Goal: Task Accomplishment & Management: Use online tool/utility

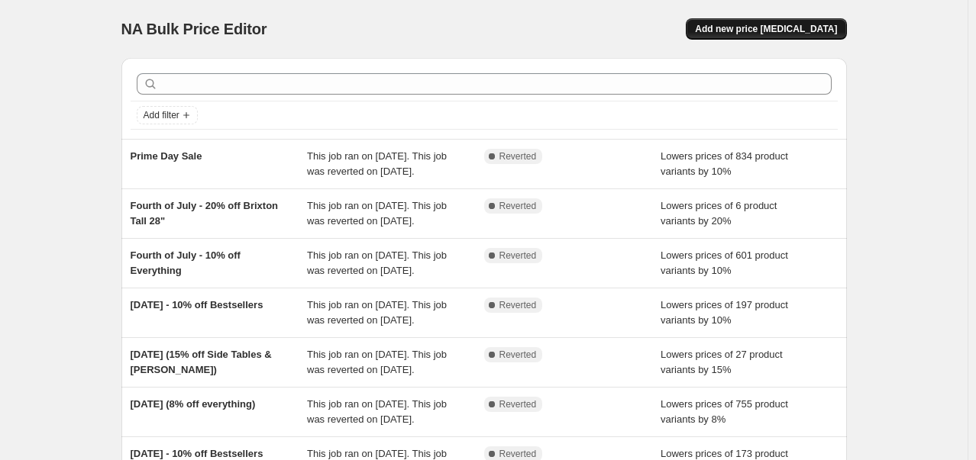
click at [748, 28] on span "Add new price [MEDICAL_DATA]" at bounding box center [766, 29] width 142 height 12
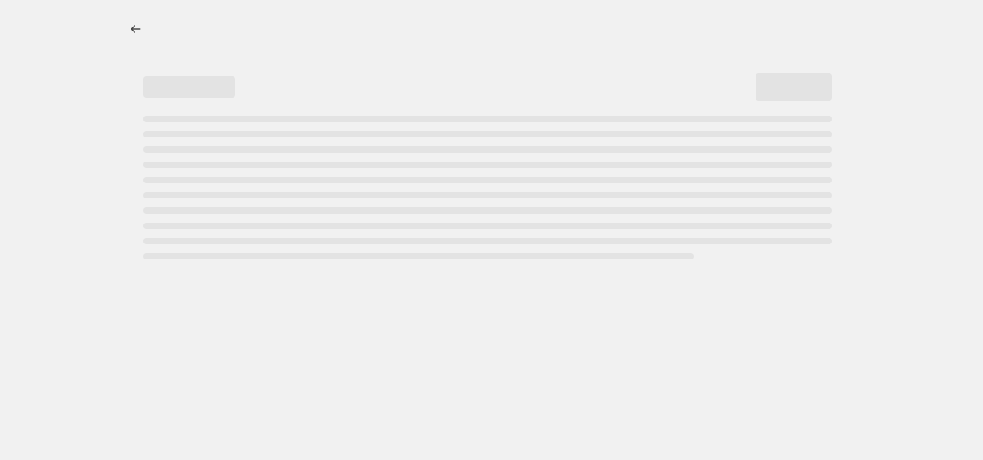
select select "percentage"
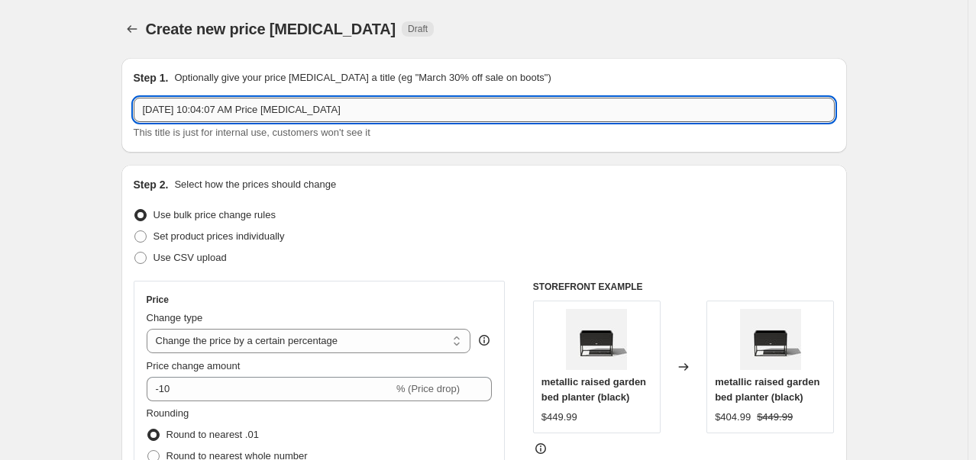
click at [211, 111] on input "[DATE] 10:04:07 AM Price [MEDICAL_DATA]" at bounding box center [484, 110] width 701 height 24
type input "T"
type input "Harvest Day Sale - Extra Discount on Patina"
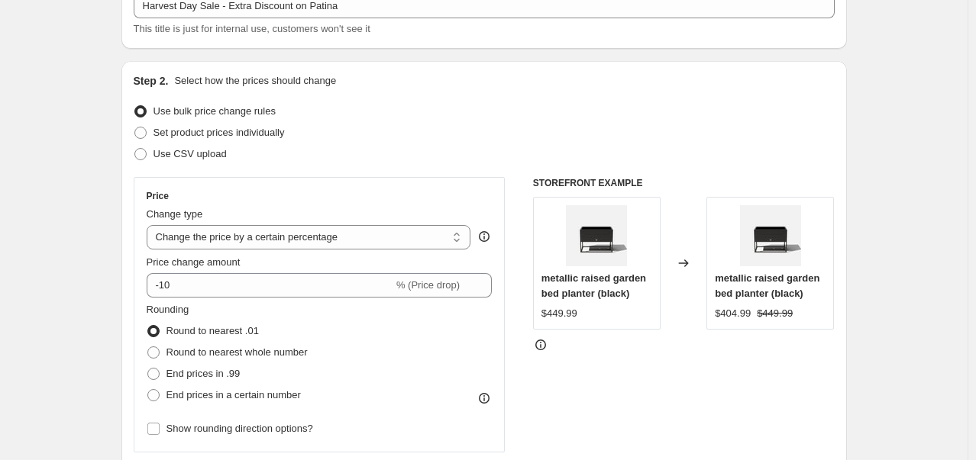
scroll to position [105, 0]
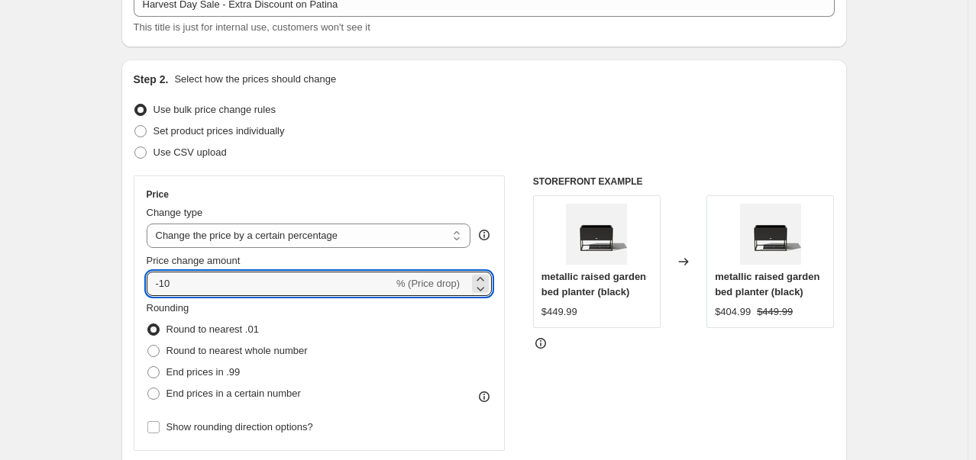
drag, startPoint x: 351, startPoint y: 292, endPoint x: 67, endPoint y: 299, distance: 284.2
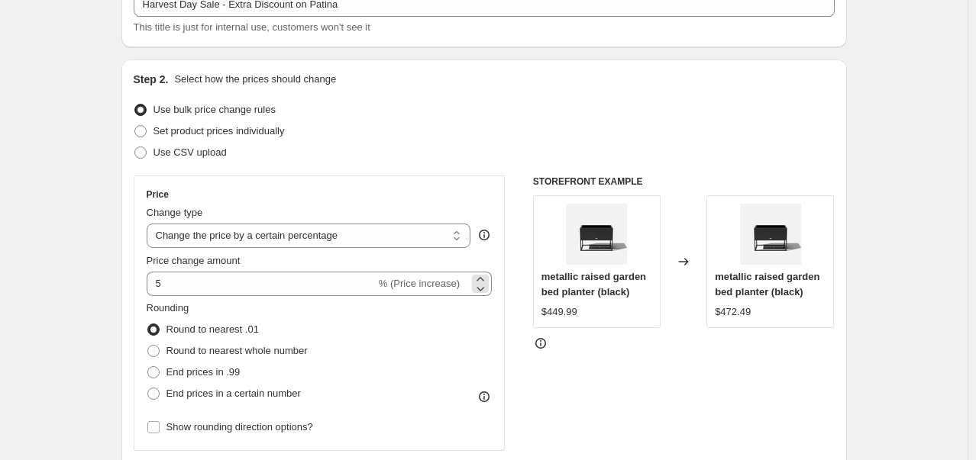
click at [439, 283] on span "% (Price increase)" at bounding box center [419, 283] width 81 height 11
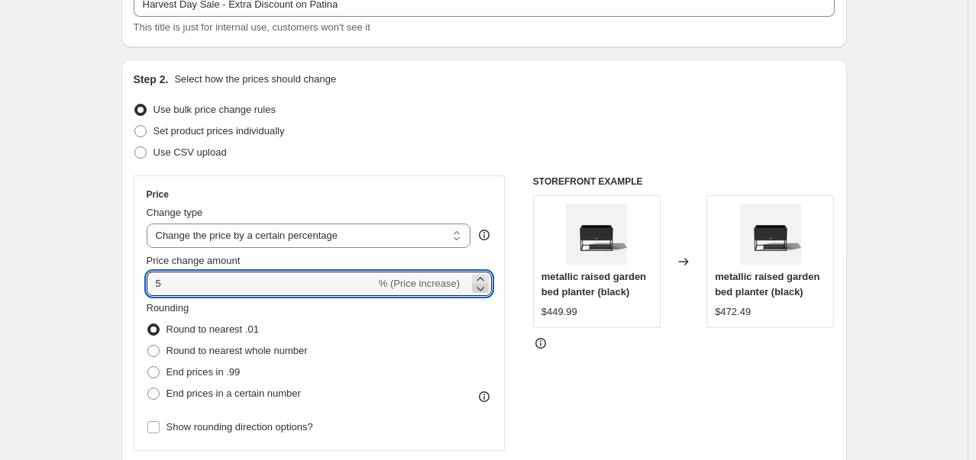
click at [488, 289] on icon at bounding box center [480, 288] width 15 height 15
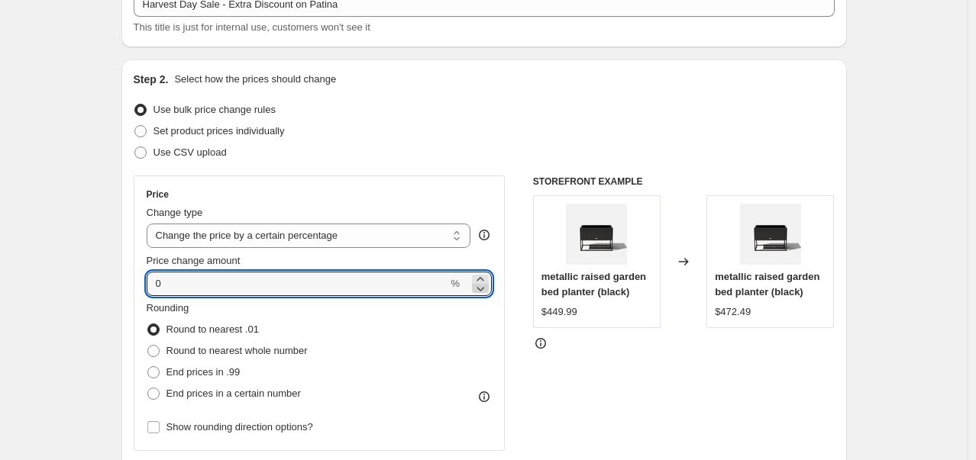
click at [488, 289] on icon at bounding box center [480, 288] width 15 height 15
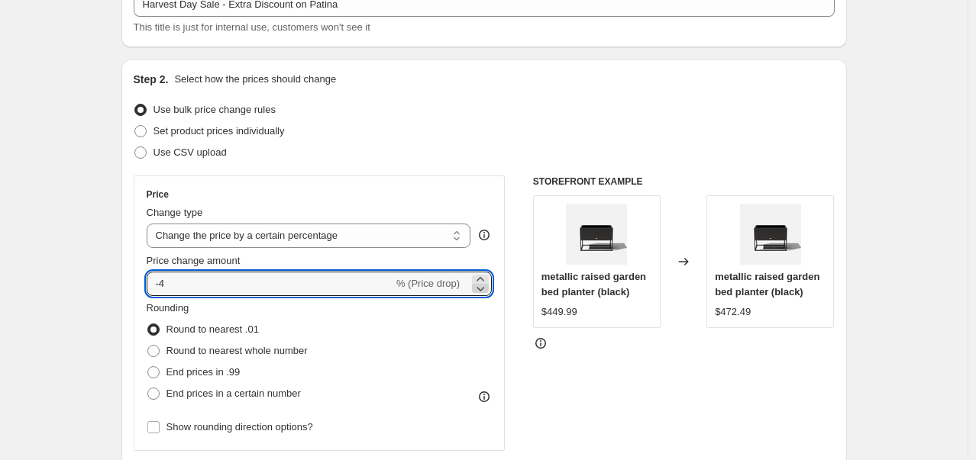
type input "-5"
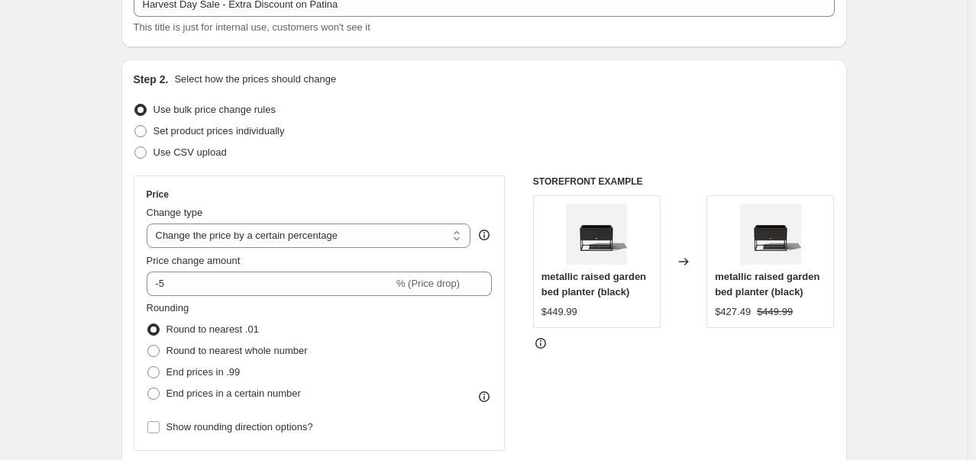
click at [223, 375] on span "End prices in .99" at bounding box center [203, 372] width 74 height 11
click at [148, 367] on input "End prices in .99" at bounding box center [147, 367] width 1 height 1
radio input "true"
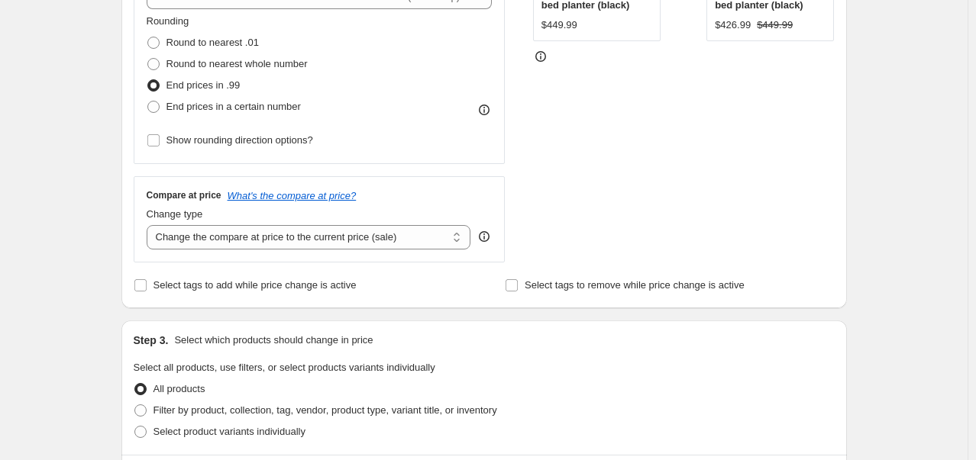
scroll to position [600, 0]
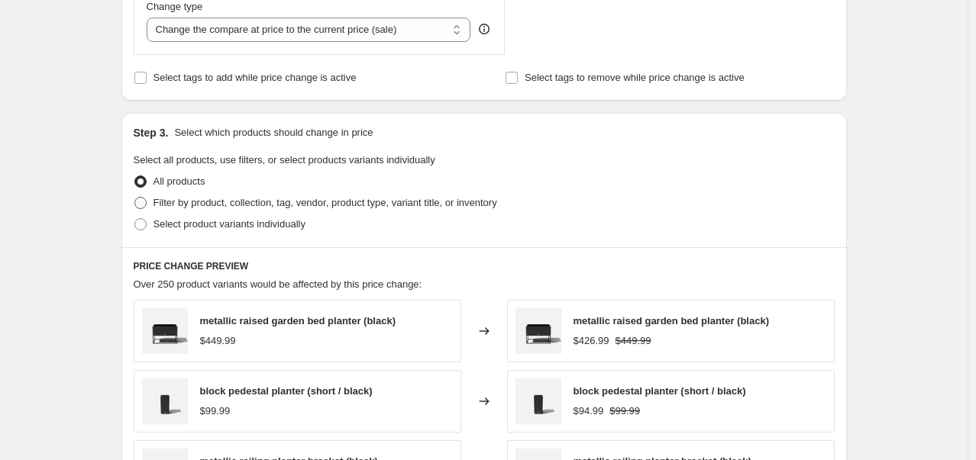
click at [222, 198] on span "Filter by product, collection, tag, vendor, product type, variant title, or inv…" at bounding box center [325, 202] width 344 height 11
click at [135, 198] on input "Filter by product, collection, tag, vendor, product type, variant title, or inv…" at bounding box center [134, 197] width 1 height 1
radio input "true"
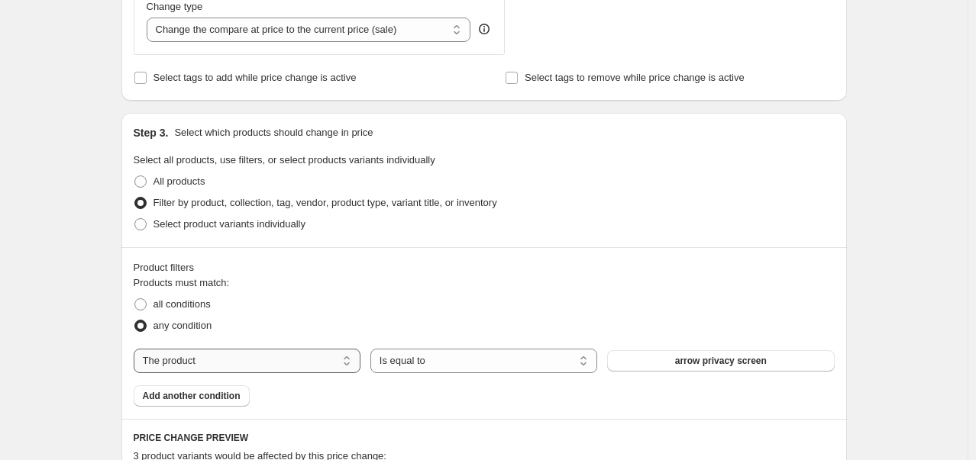
click at [279, 357] on select "The product The product's collection The product's tag The product's vendor The…" at bounding box center [247, 361] width 227 height 24
select select "collection"
click at [783, 363] on button "bestsellers" at bounding box center [720, 360] width 227 height 21
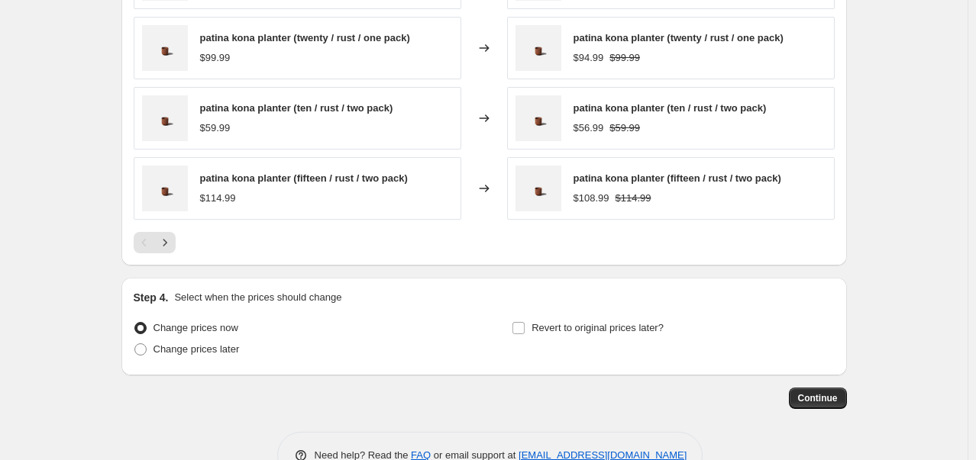
scroll to position [1236, 0]
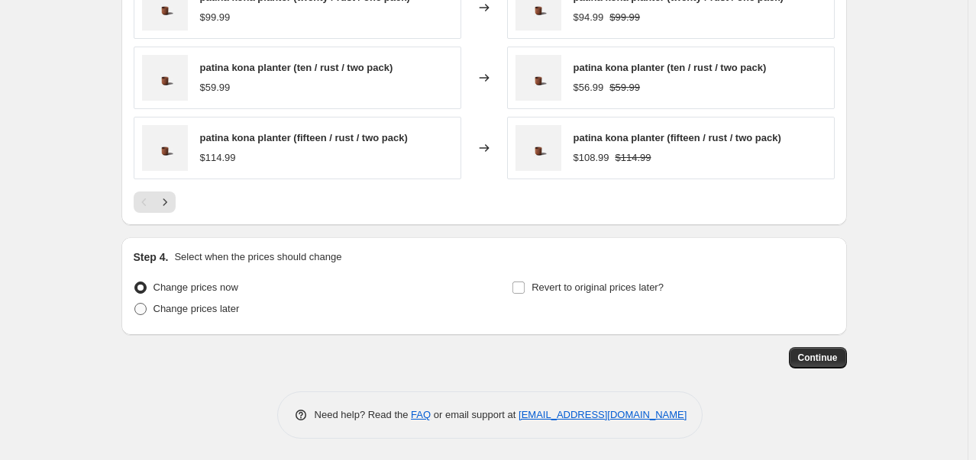
click at [211, 308] on span "Change prices later" at bounding box center [196, 308] width 86 height 11
click at [135, 304] on input "Change prices later" at bounding box center [134, 303] width 1 height 1
radio input "true"
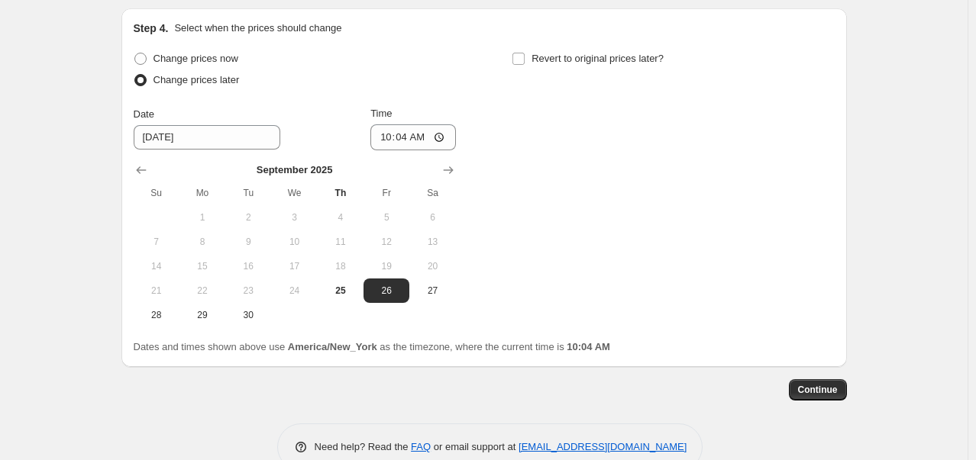
scroll to position [1466, 0]
click at [444, 170] on icon "Show next month, October 2025" at bounding box center [448, 169] width 15 height 15
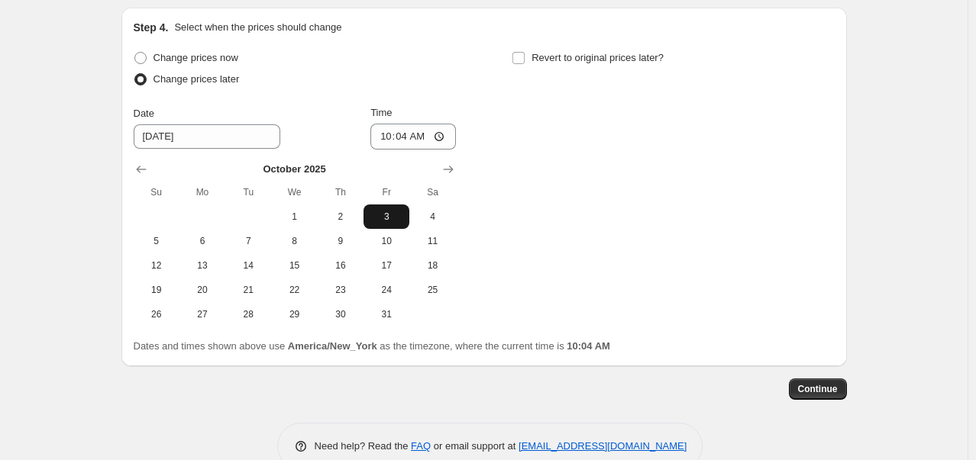
click at [396, 217] on span "3" at bounding box center [387, 217] width 34 height 12
type input "[DATE]"
click at [389, 138] on input "10:04" at bounding box center [413, 137] width 86 height 26
type input "00:00"
click at [592, 57] on span "Revert to original prices later?" at bounding box center [597, 57] width 132 height 11
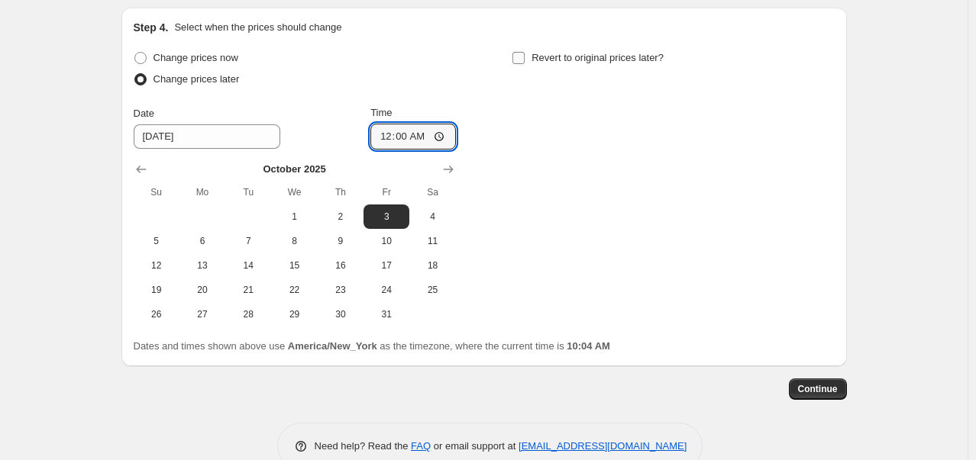
click at [525, 57] on input "Revert to original prices later?" at bounding box center [518, 58] width 12 height 12
checkbox input "true"
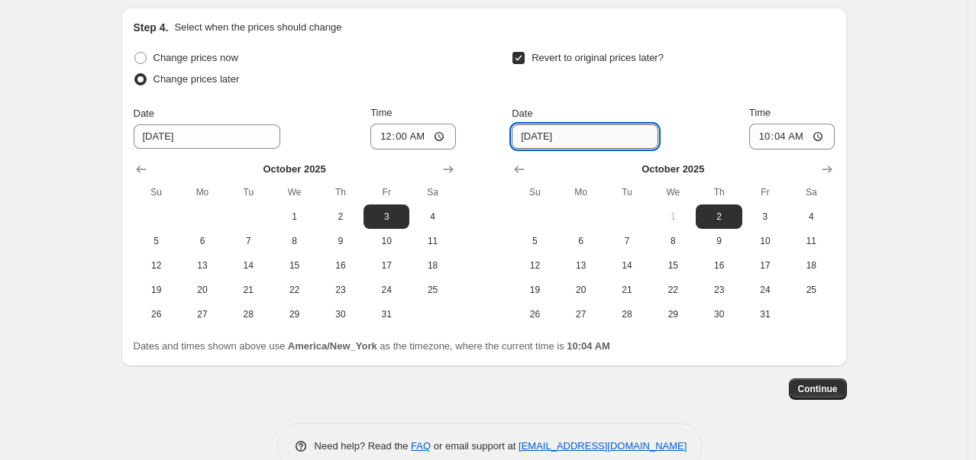
click at [595, 139] on input "[DATE]" at bounding box center [585, 136] width 147 height 24
click at [531, 262] on span "12" at bounding box center [535, 266] width 34 height 12
type input "[DATE]"
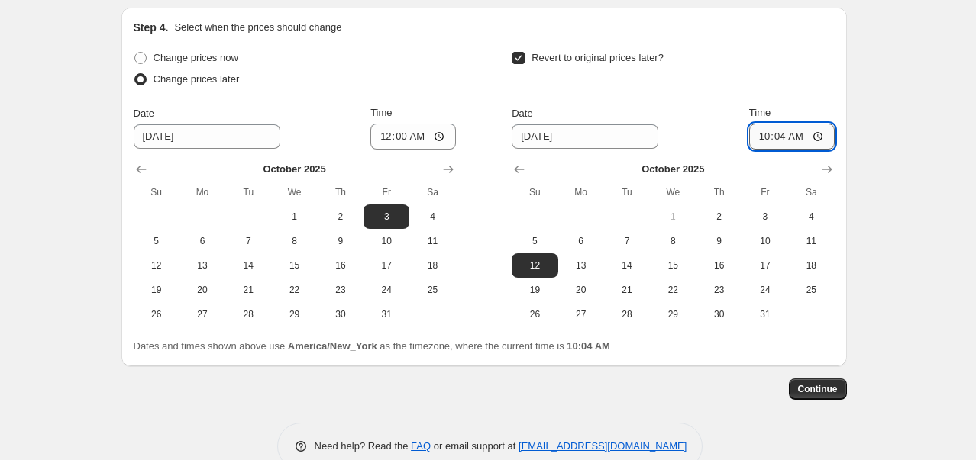
click at [762, 140] on input "10:04" at bounding box center [792, 137] width 86 height 26
type input "23:59"
click at [831, 392] on span "Continue" at bounding box center [818, 389] width 40 height 12
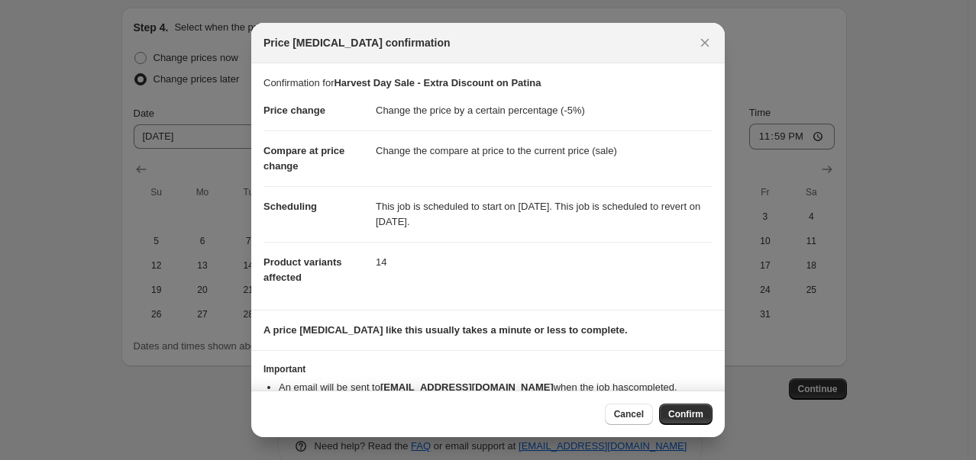
scroll to position [37, 0]
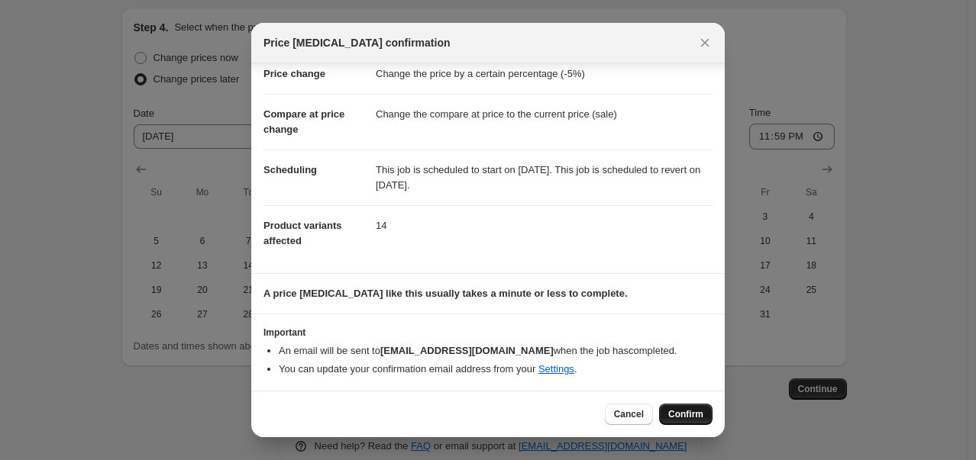
click at [684, 418] on span "Confirm" at bounding box center [685, 415] width 35 height 12
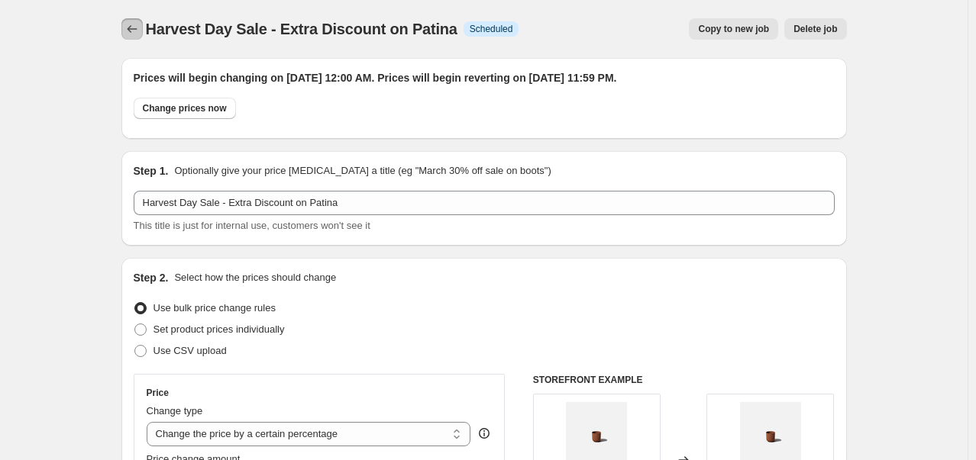
click at [125, 23] on button "Price change jobs" at bounding box center [131, 28] width 21 height 21
